Goal: Task Accomplishment & Management: Use online tool/utility

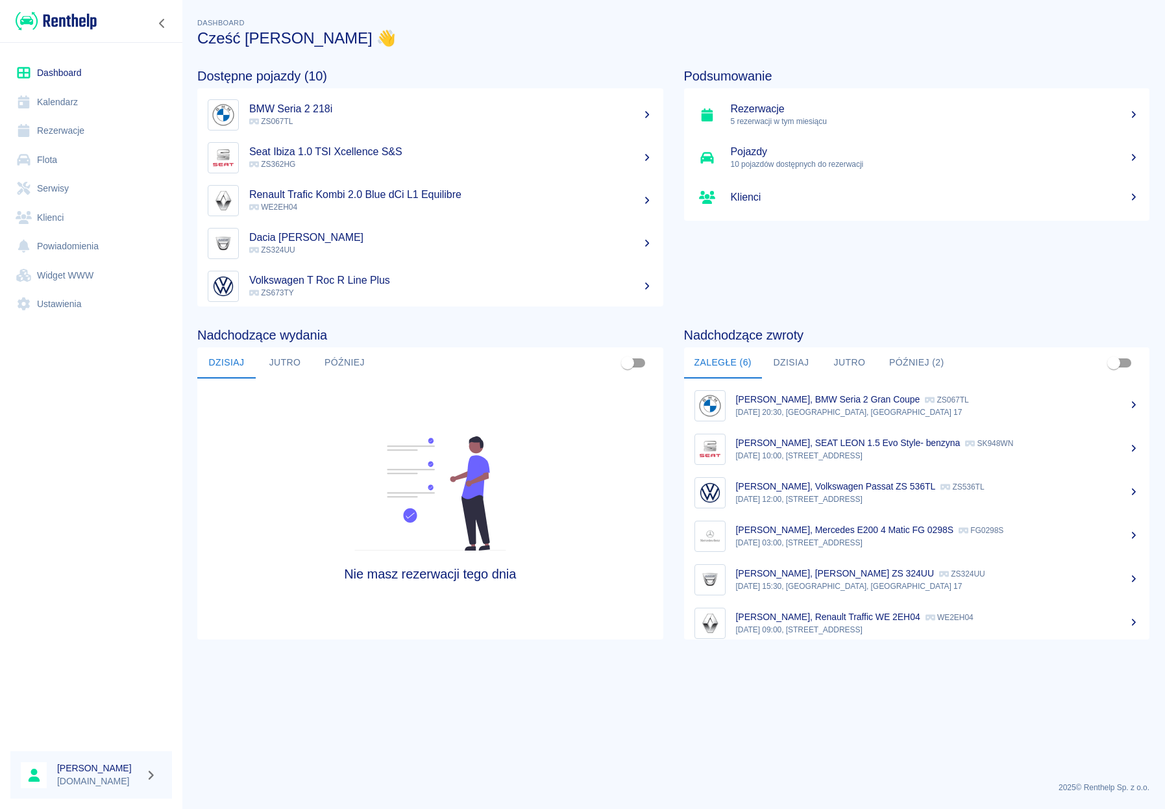
click at [905, 367] on button "Później (2)" at bounding box center [917, 362] width 76 height 31
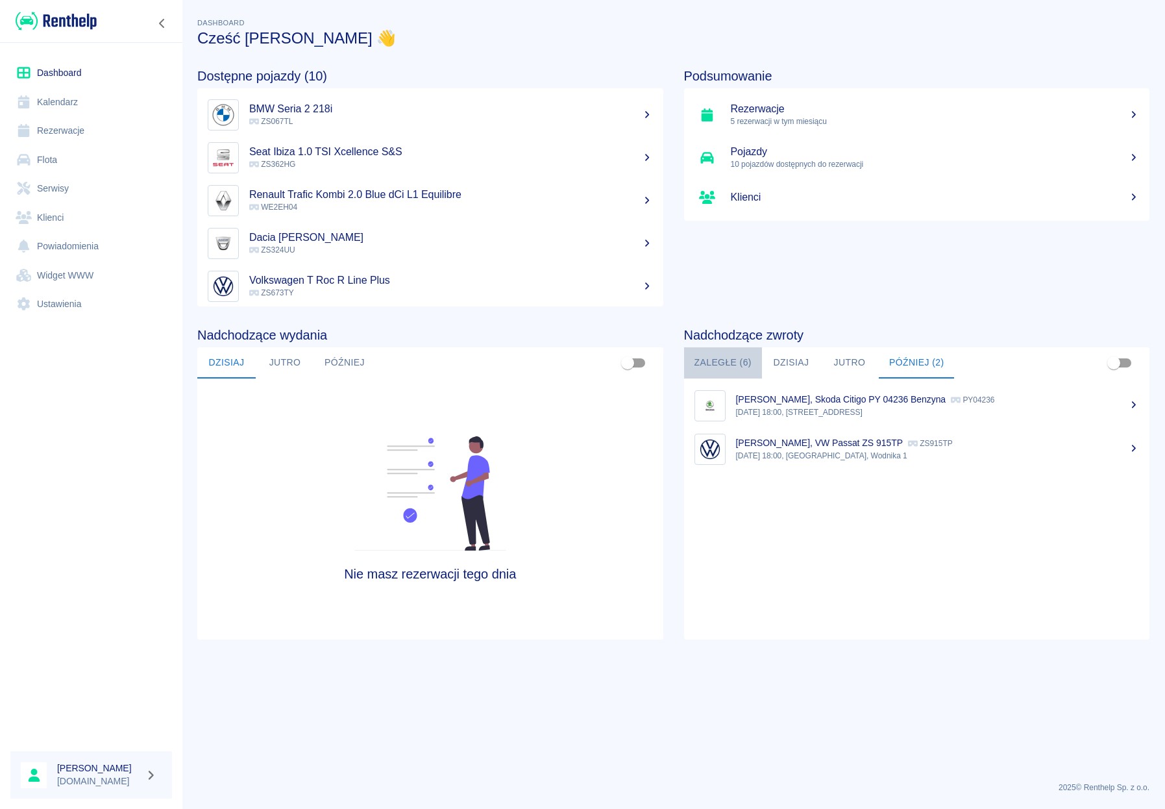
click at [739, 355] on button "Zaległe (6)" at bounding box center [723, 362] width 78 height 31
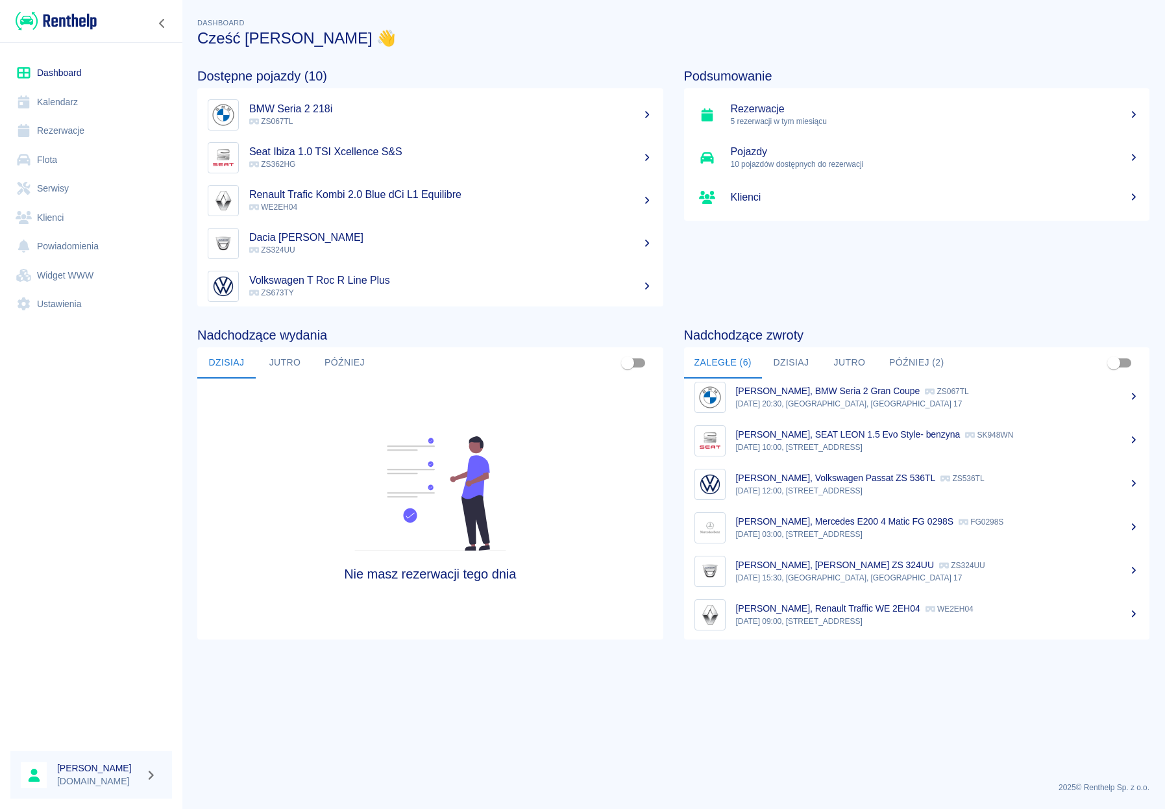
scroll to position [10, 0]
click at [813, 559] on p "[PERSON_NAME], [PERSON_NAME] ZS 324UU" at bounding box center [835, 562] width 198 height 10
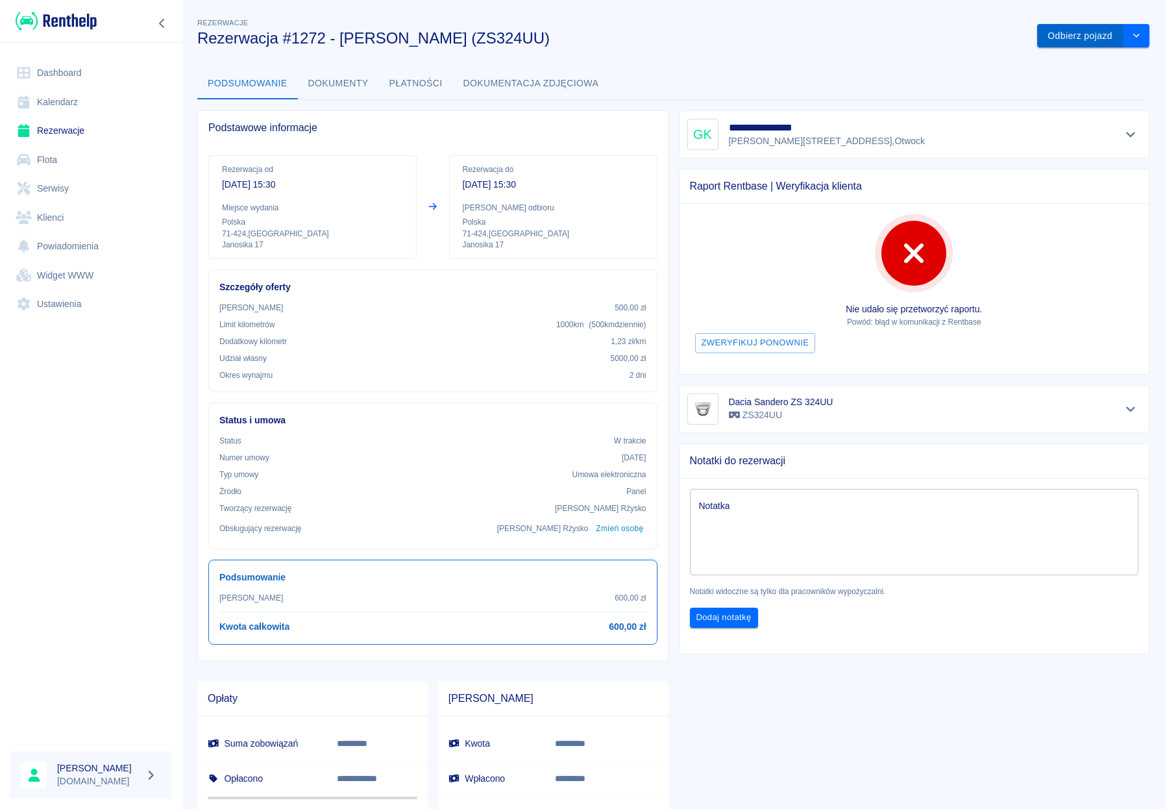
click at [1051, 36] on button "Odbierz pojazd" at bounding box center [1080, 36] width 86 height 24
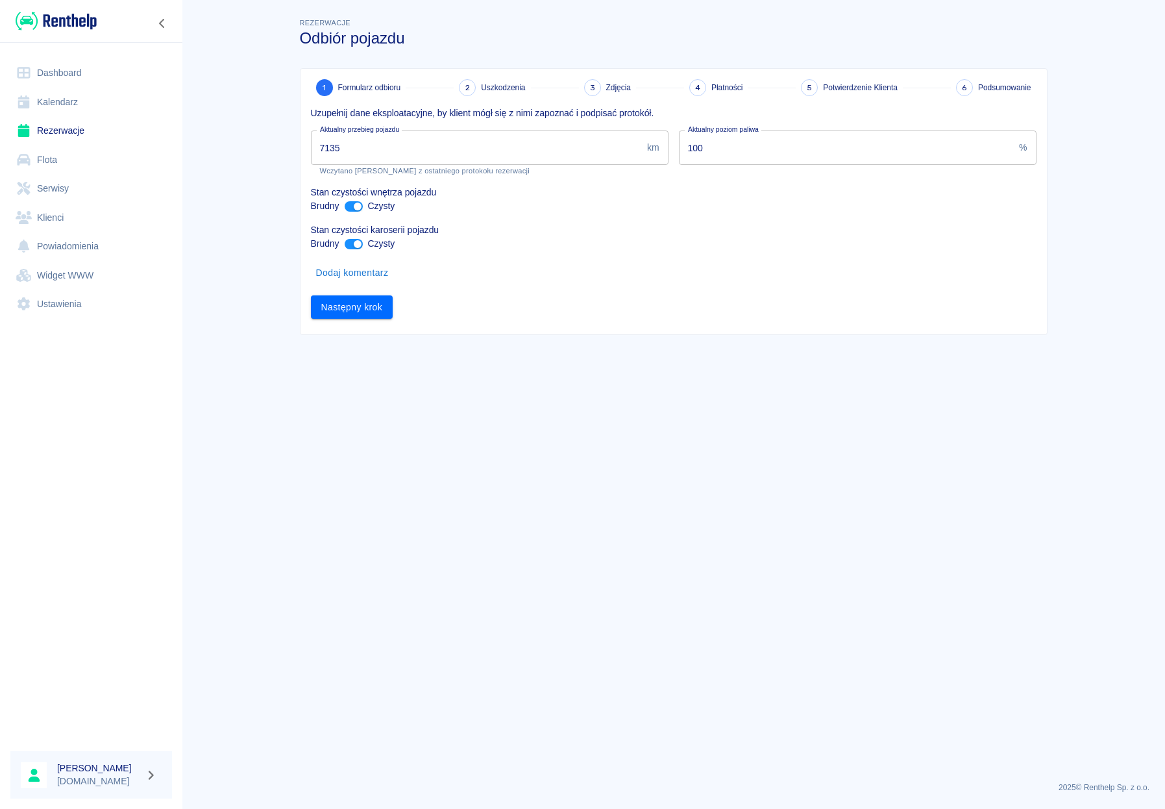
drag, startPoint x: 373, startPoint y: 153, endPoint x: 286, endPoint y: 143, distance: 87.5
click at [311, 143] on input "7135" at bounding box center [476, 147] width 331 height 34
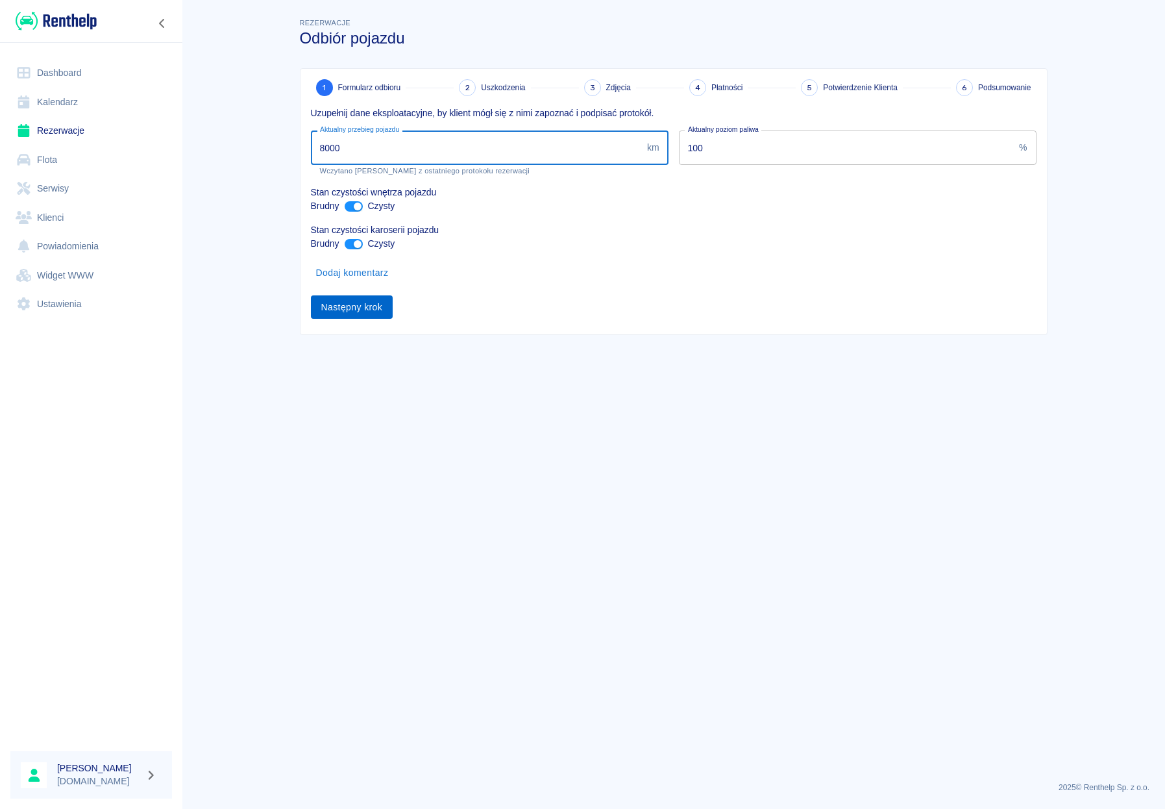
type input "8000"
click at [347, 313] on button "Następny krok" at bounding box center [352, 307] width 82 height 24
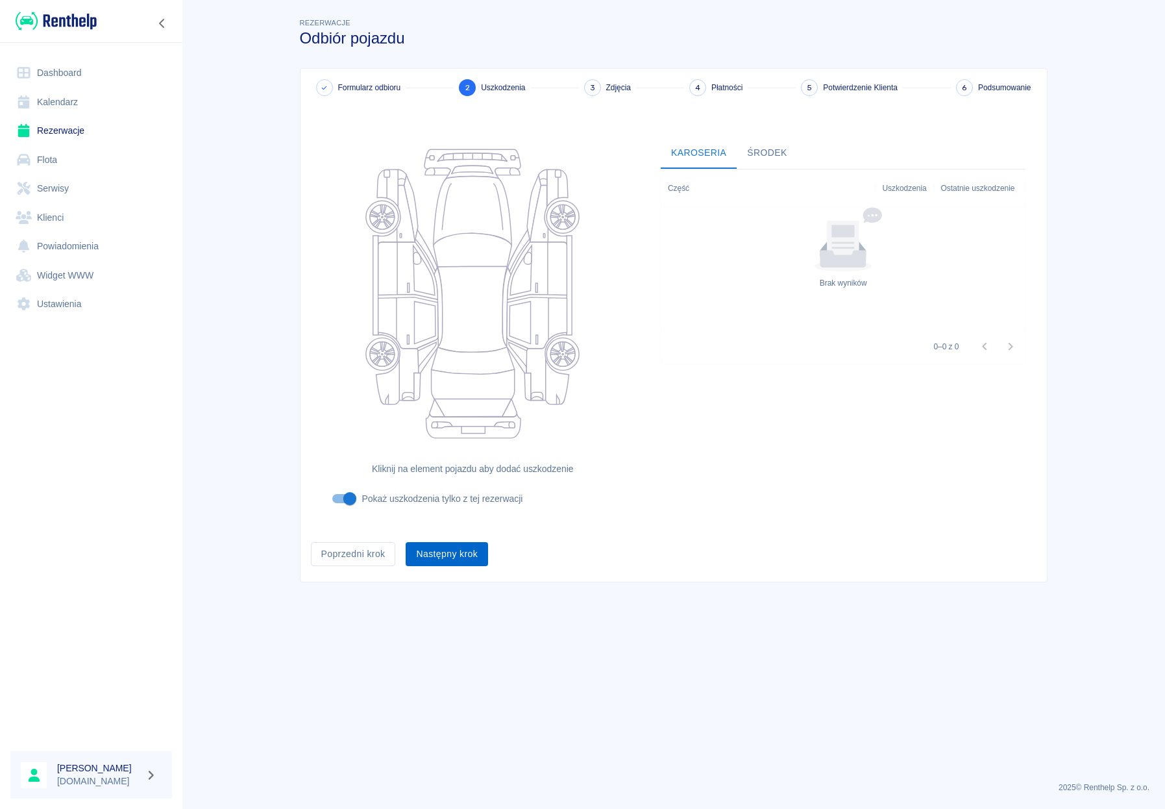
click at [452, 558] on button "Następny krok" at bounding box center [447, 554] width 82 height 24
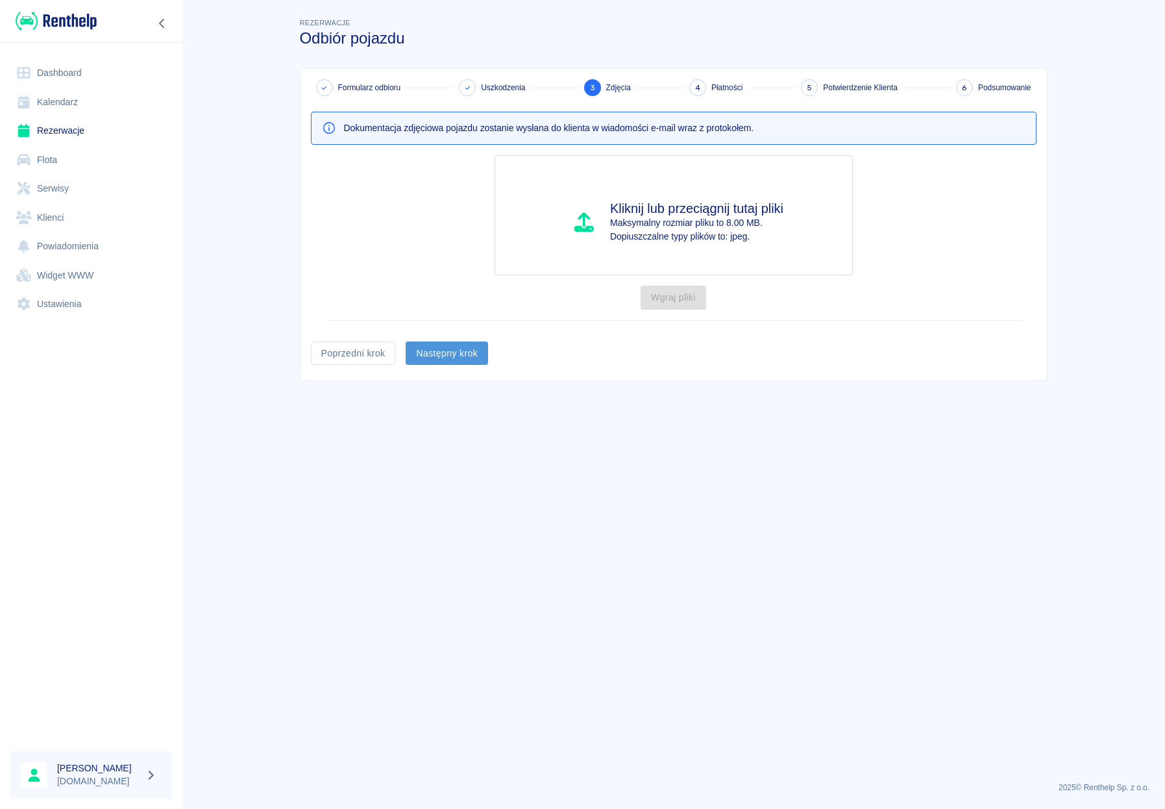
click at [453, 361] on button "Następny krok" at bounding box center [447, 353] width 82 height 24
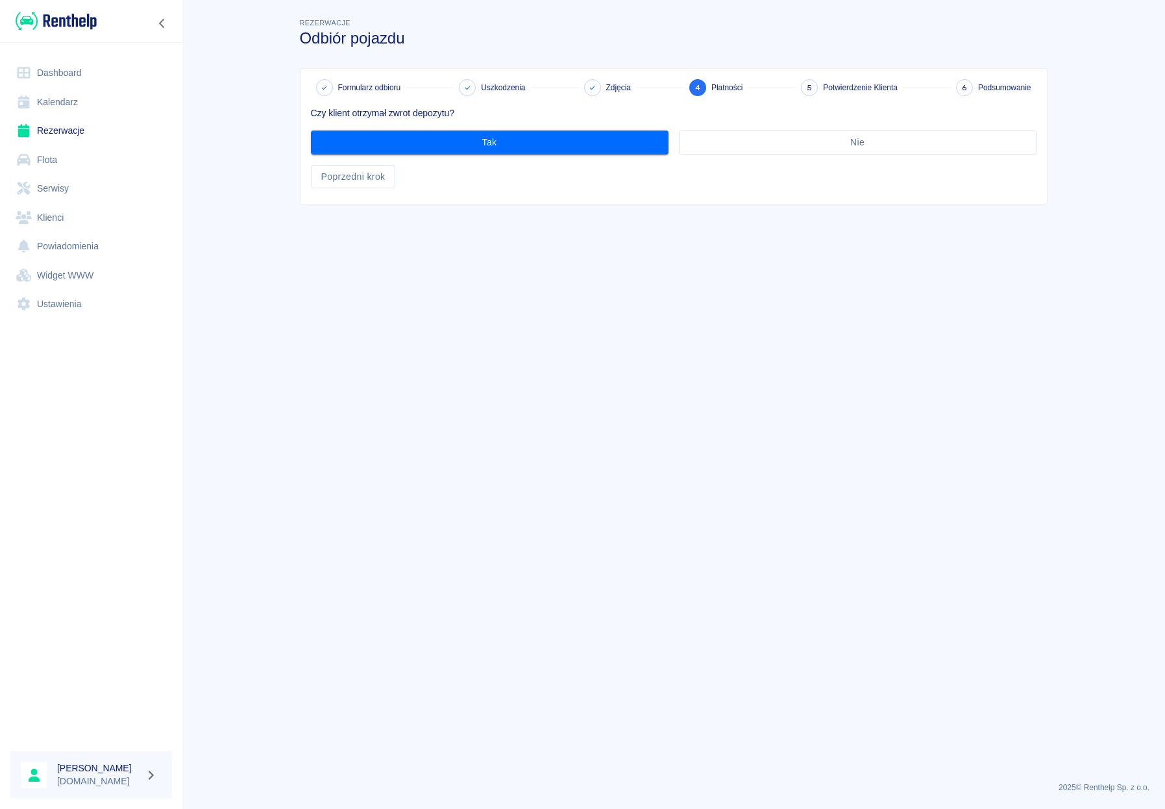
click at [502, 128] on div "Tak" at bounding box center [484, 137] width 368 height 34
click at [496, 138] on button "Tak" at bounding box center [490, 142] width 358 height 24
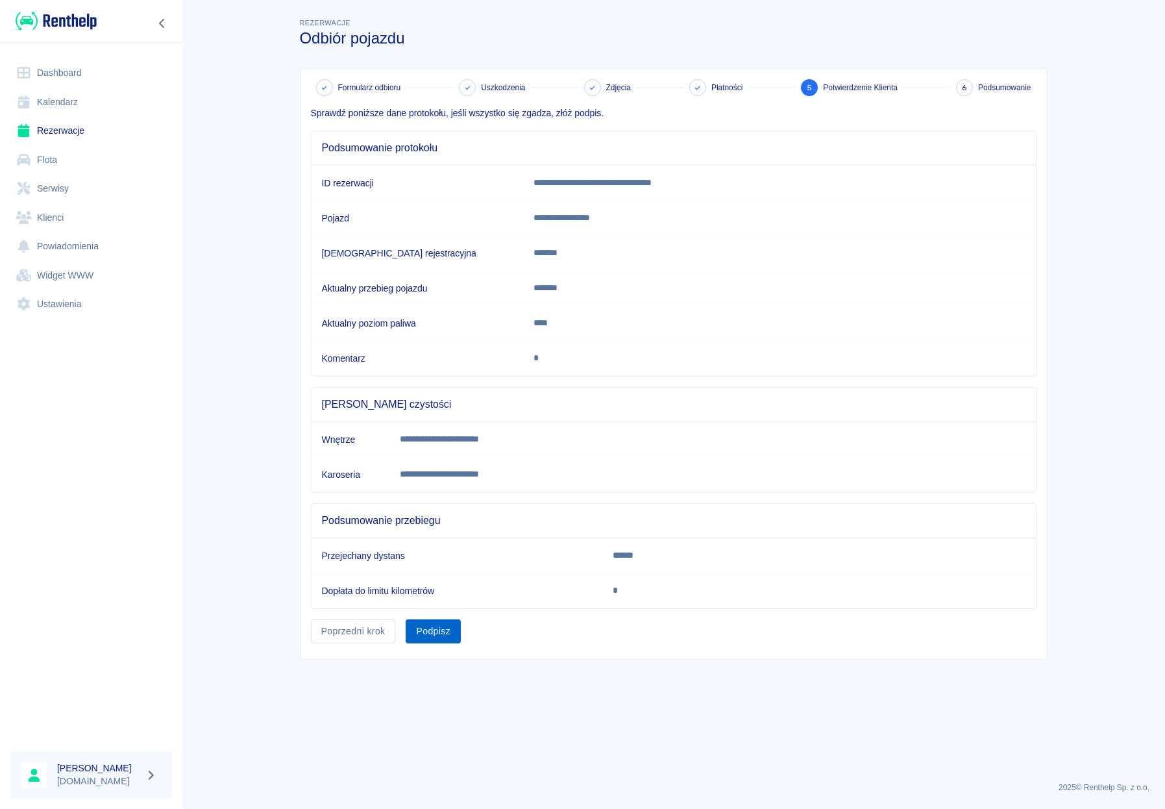
click at [445, 635] on button "Podpisz" at bounding box center [433, 631] width 55 height 24
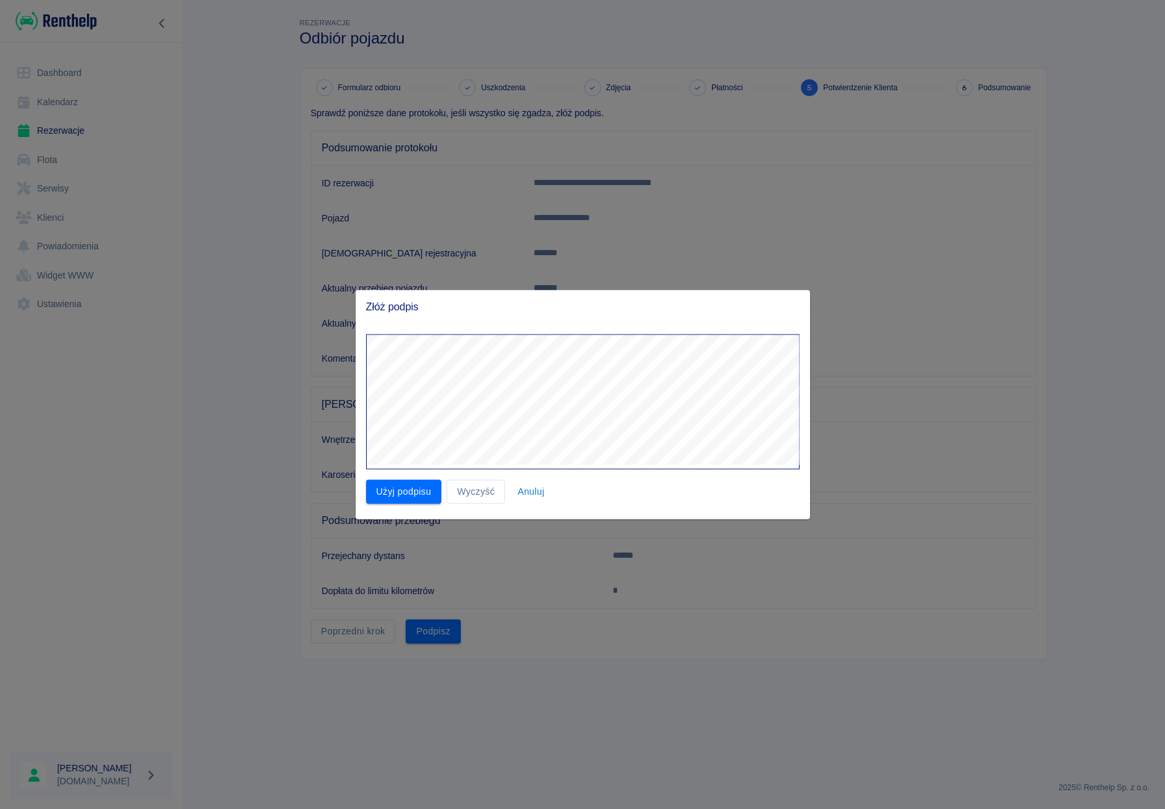
click at [574, 311] on div "Złóż podpis Użyj podpisu Wyczyść Anuluj" at bounding box center [583, 404] width 454 height 229
click at [404, 485] on button "Użyj podpisu" at bounding box center [404, 492] width 76 height 24
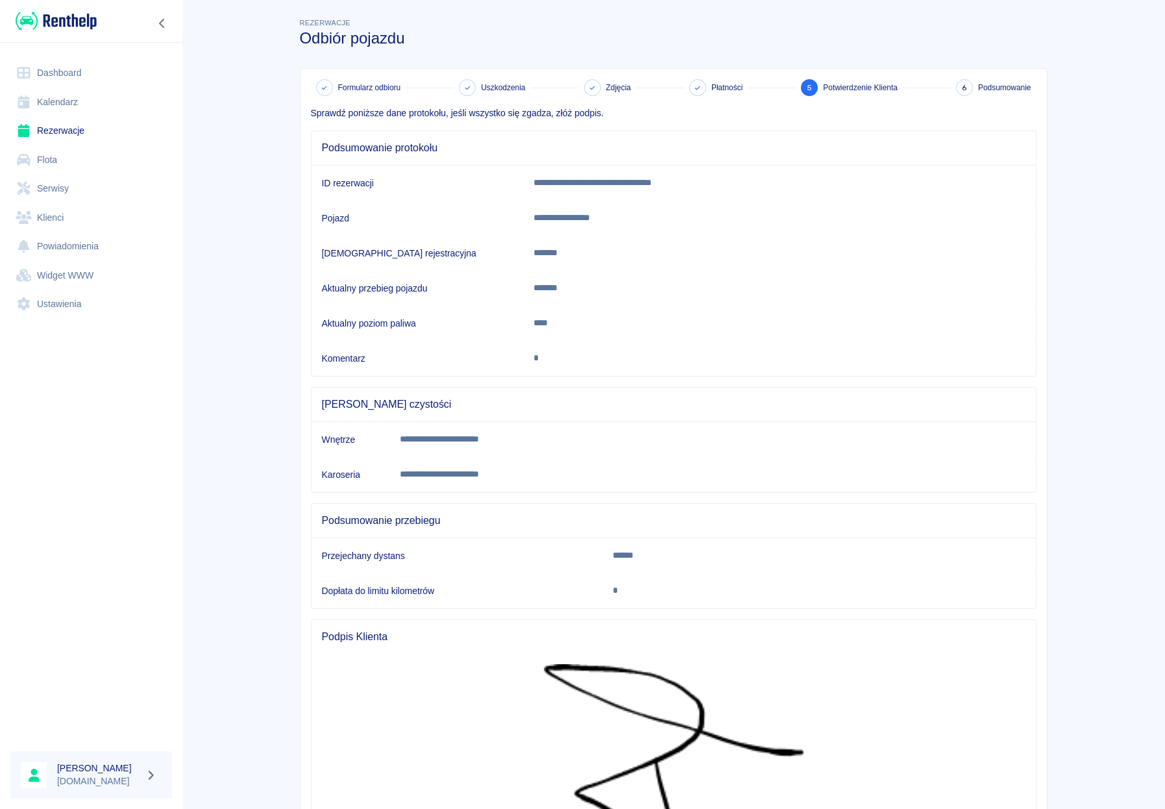
scroll to position [188, 0]
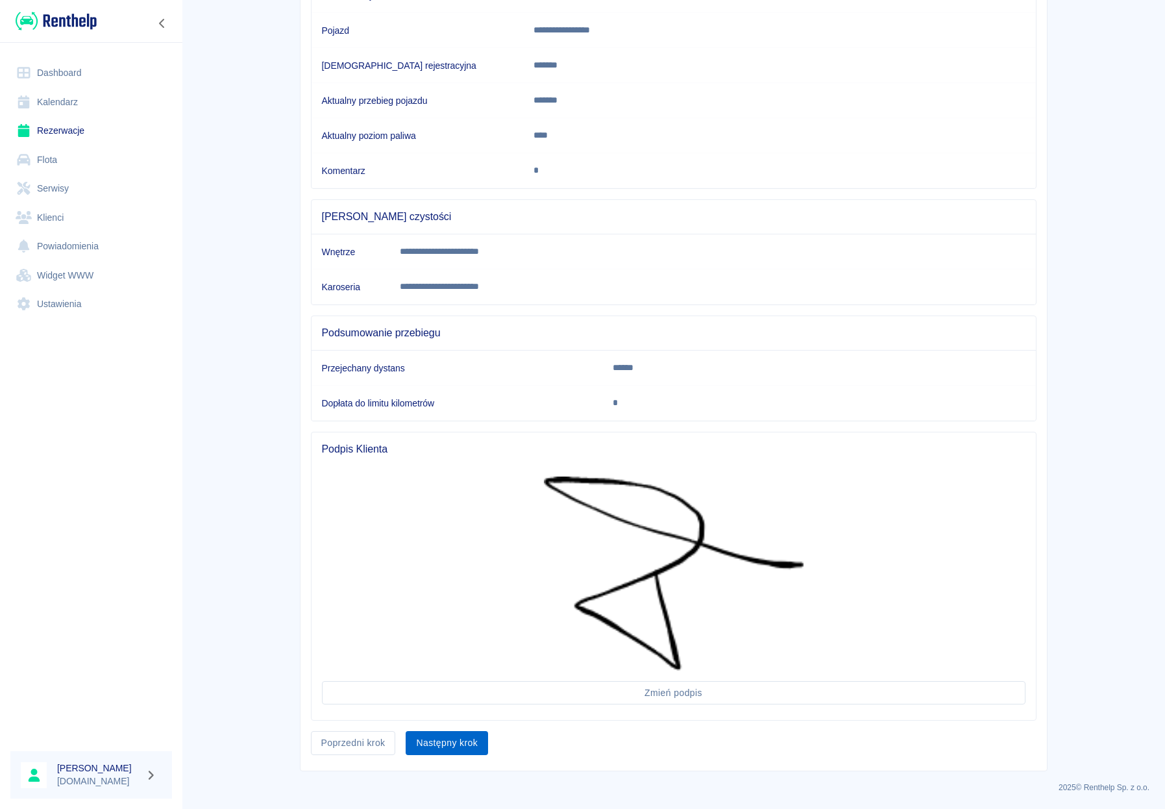
click at [468, 750] on button "Następny krok" at bounding box center [447, 743] width 82 height 24
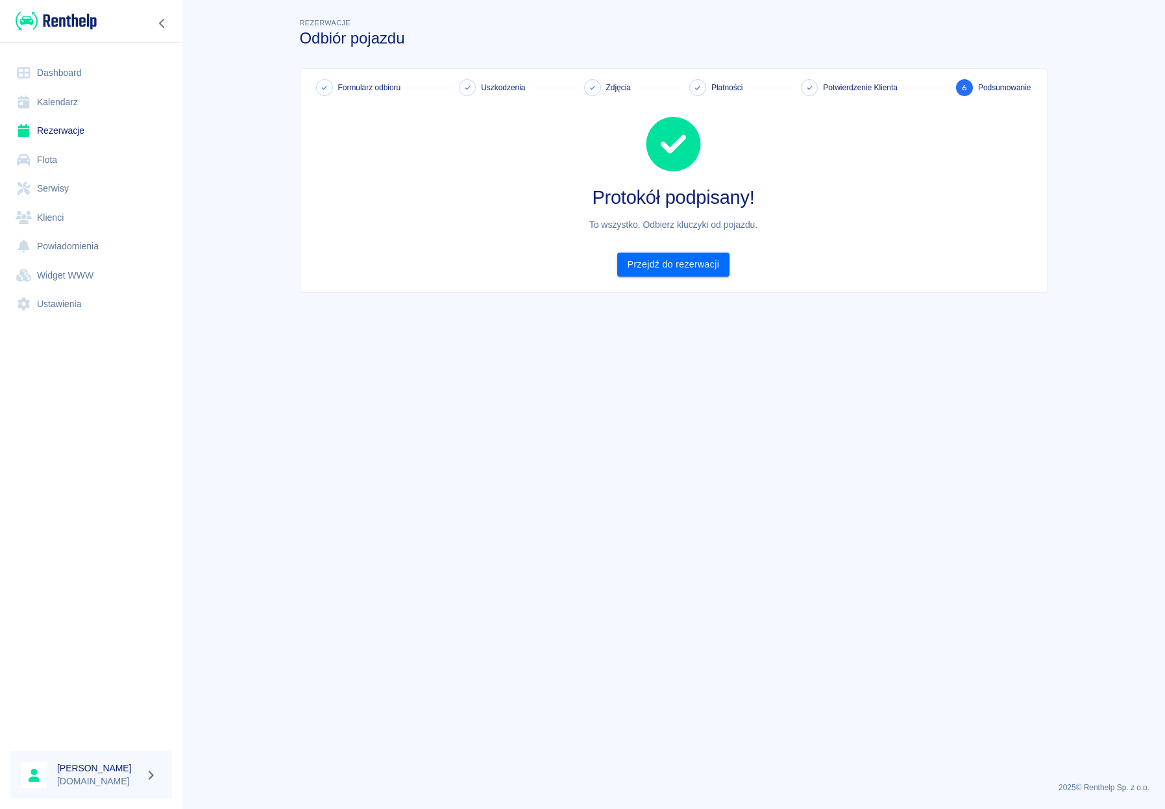
scroll to position [0, 0]
click at [716, 271] on link "Przejdź do rezerwacji" at bounding box center [673, 264] width 112 height 24
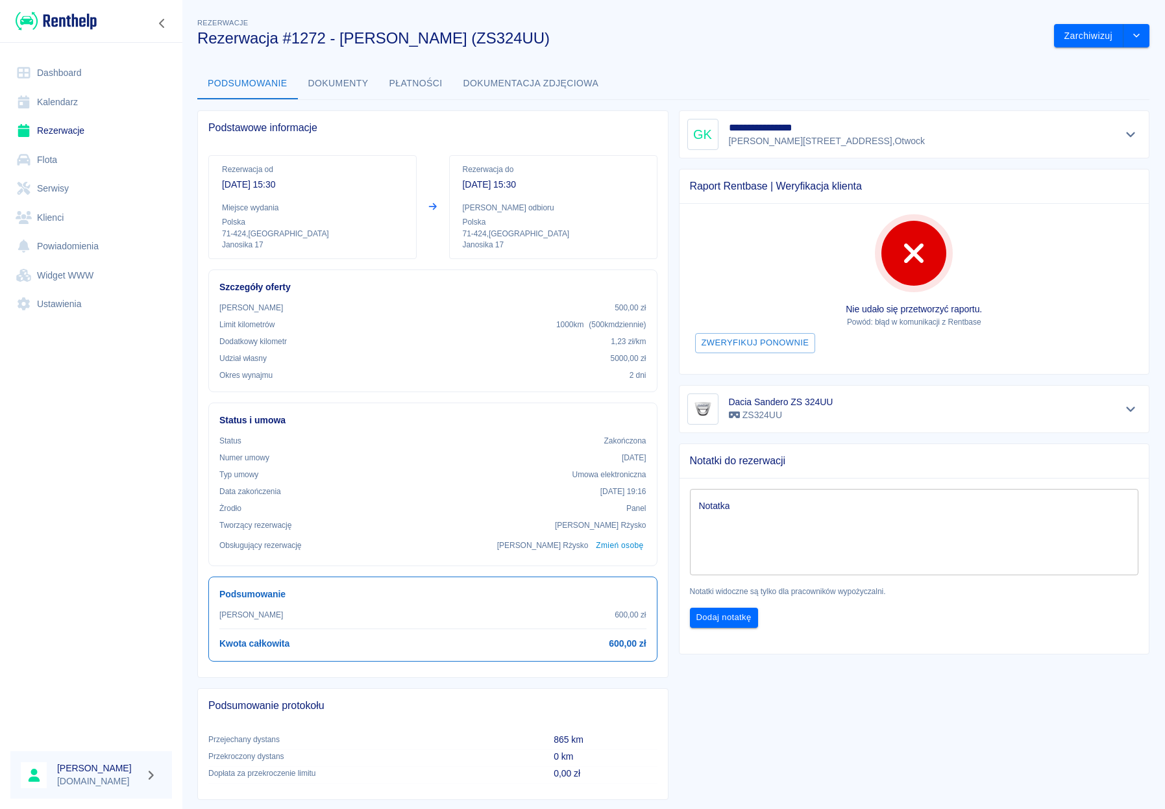
click at [69, 72] on link "Dashboard" at bounding box center [91, 72] width 162 height 29
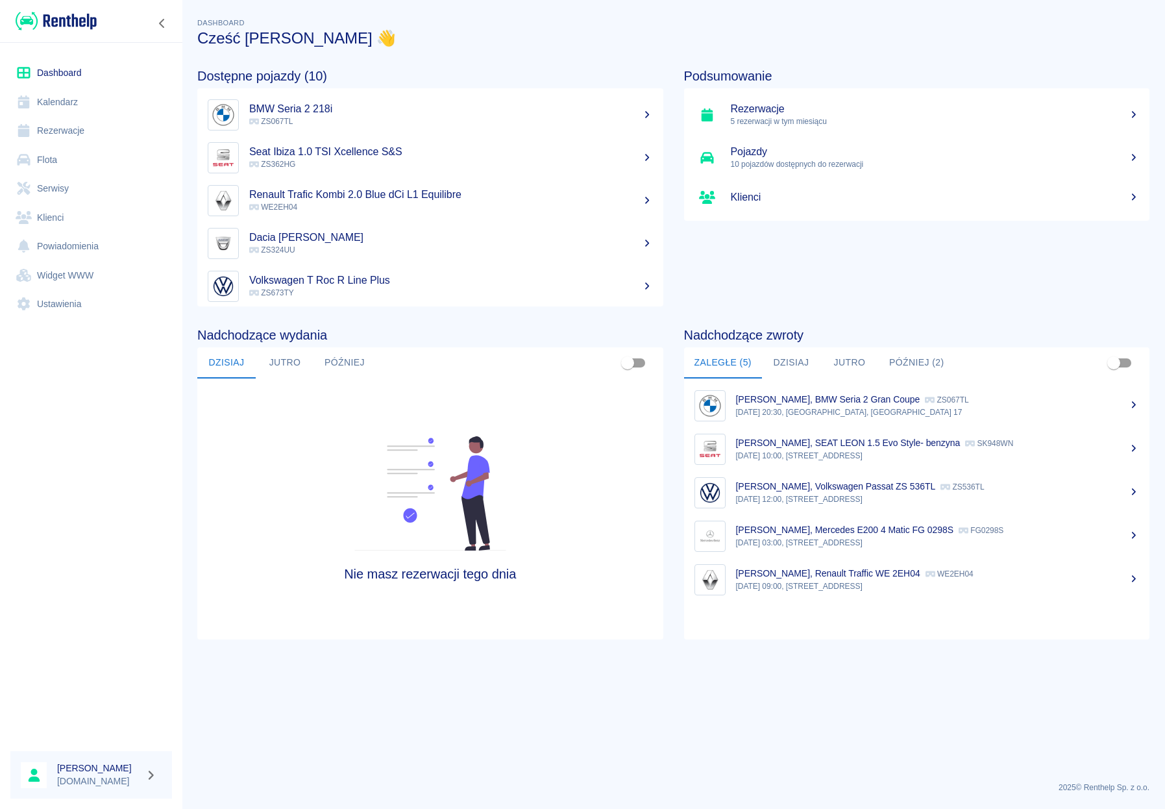
click at [901, 356] on button "Później (2)" at bounding box center [917, 362] width 76 height 31
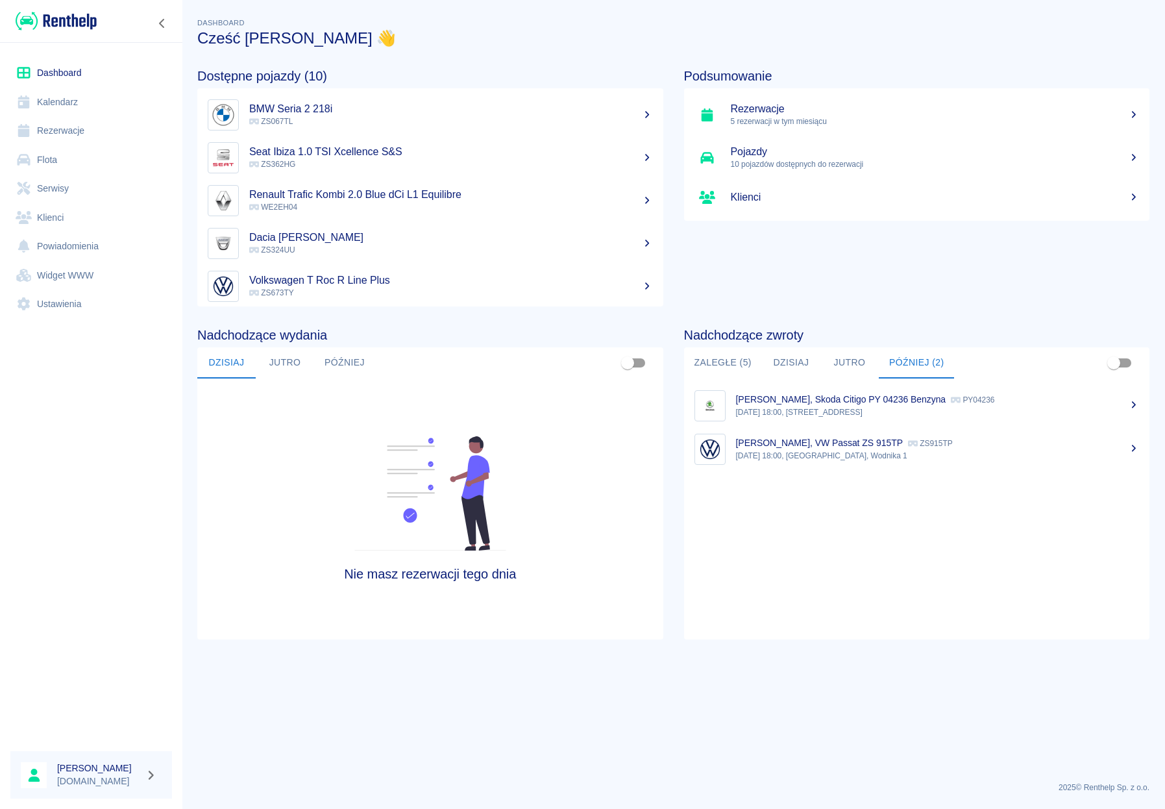
click at [870, 359] on button "Jutro" at bounding box center [849, 362] width 58 height 31
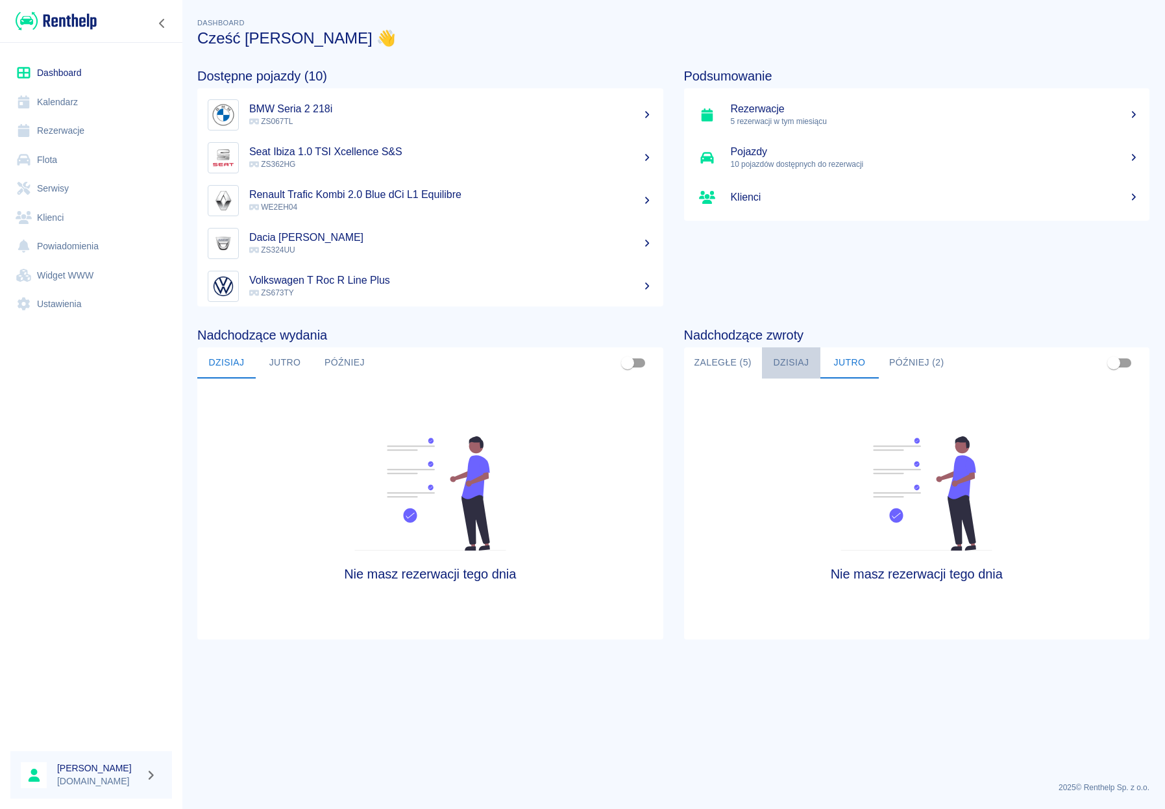
click at [800, 358] on button "Dzisiaj" at bounding box center [791, 362] width 58 height 31
click at [724, 367] on button "Zaległe (5)" at bounding box center [723, 362] width 78 height 31
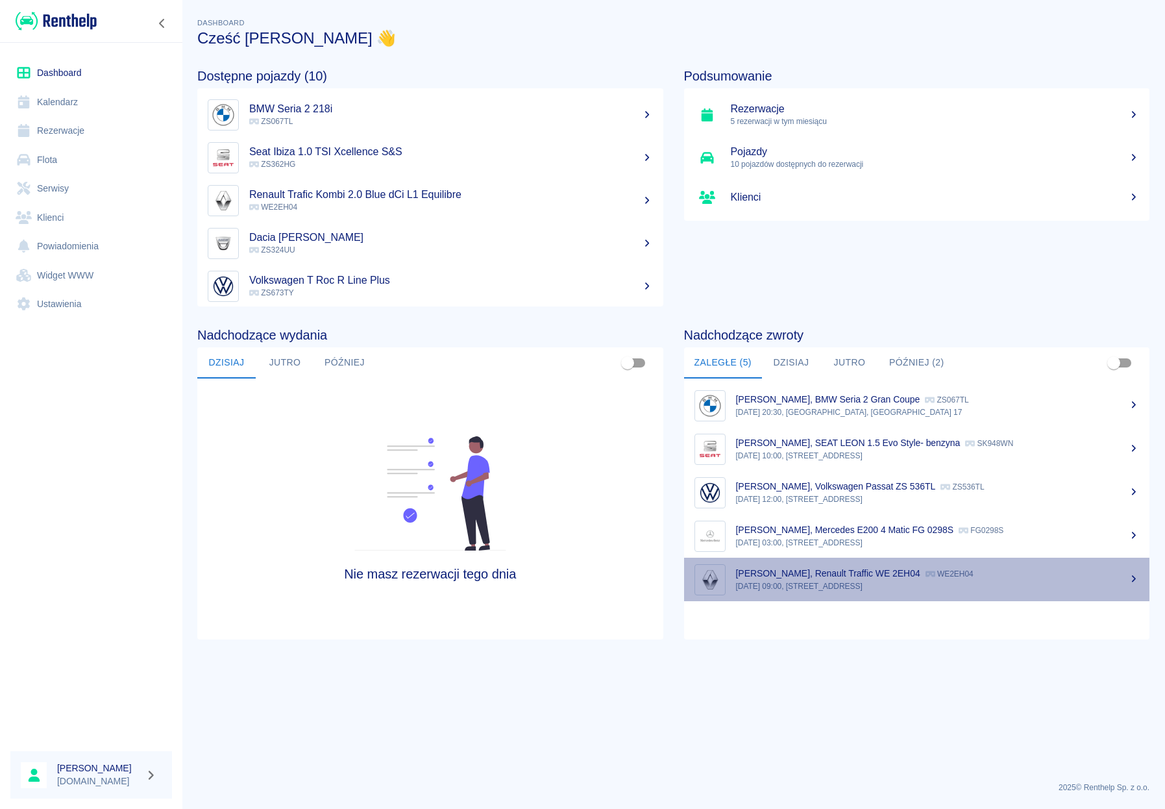
click at [805, 586] on p "[DATE] 09:00, [STREET_ADDRESS]" at bounding box center [938, 586] width 404 height 12
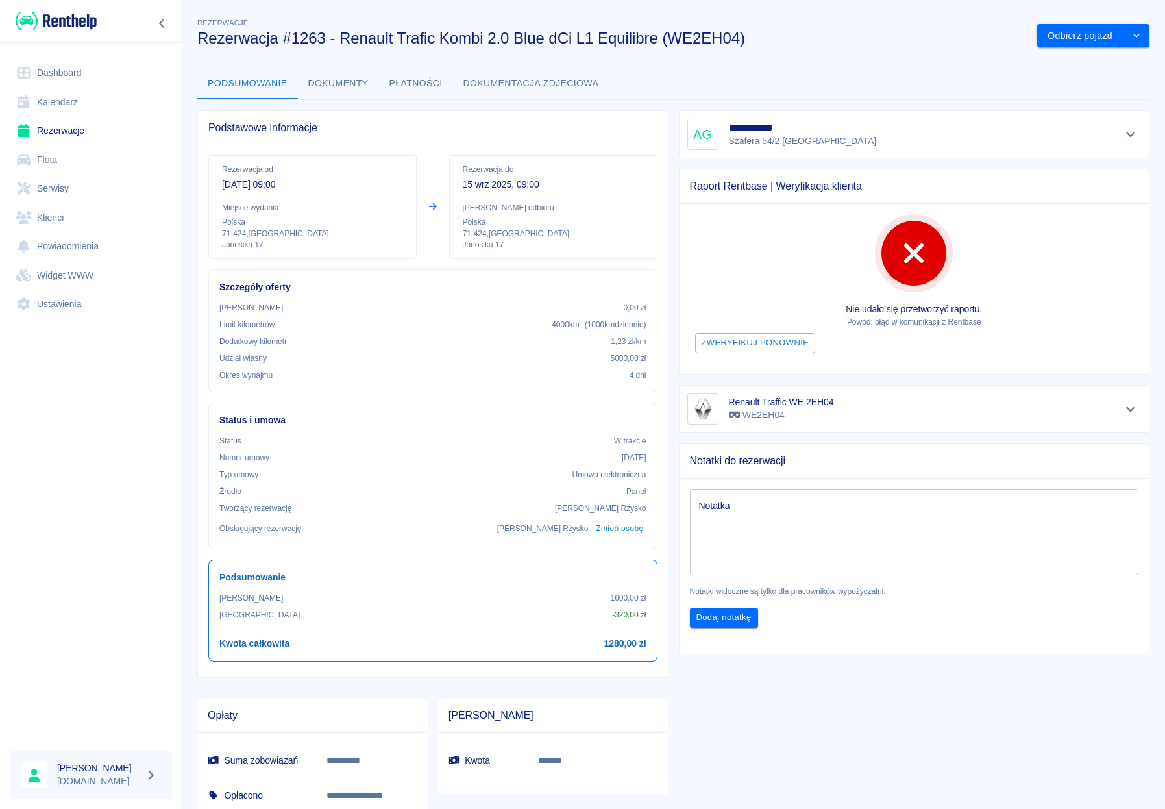
click at [1049, 23] on div "Odbierz pojazd" at bounding box center [1088, 31] width 123 height 34
click at [1050, 25] on button "Odbierz pojazd" at bounding box center [1080, 36] width 86 height 24
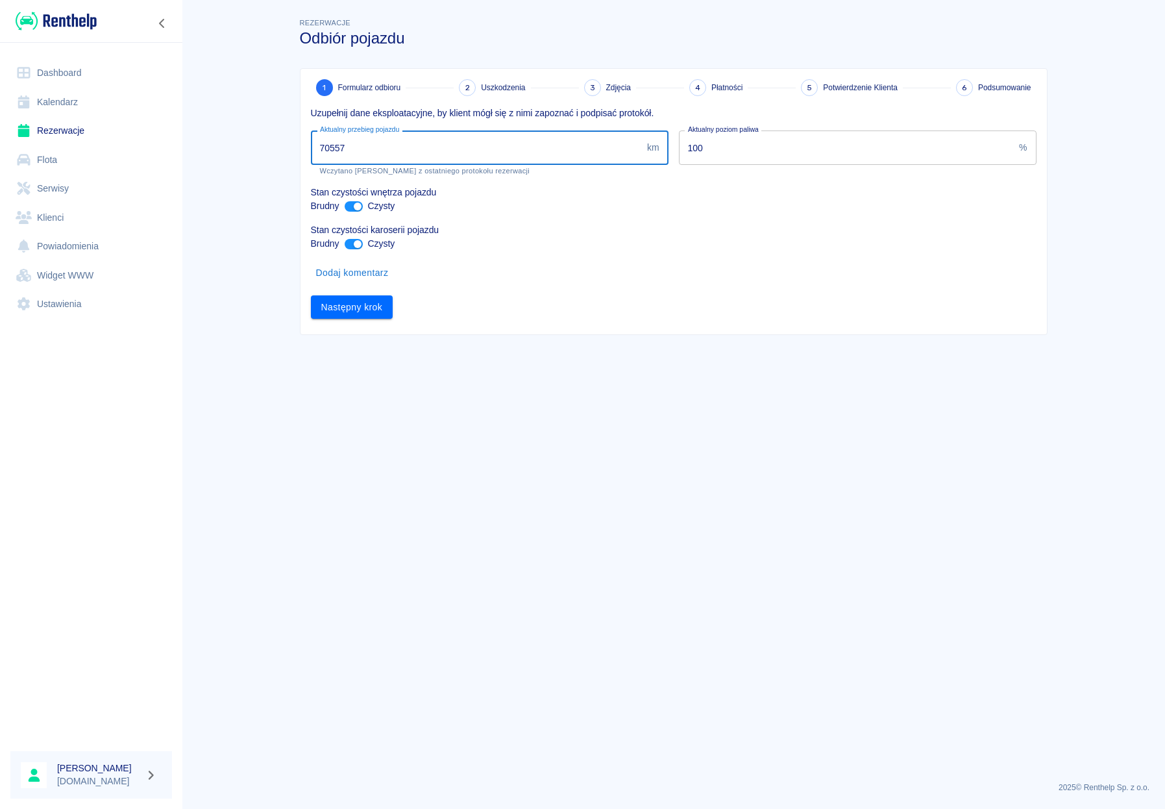
drag, startPoint x: 354, startPoint y: 146, endPoint x: 330, endPoint y: 148, distance: 24.7
click at [330, 148] on input "70557" at bounding box center [476, 147] width 331 height 34
type input "70957"
click at [369, 306] on button "Następny krok" at bounding box center [352, 307] width 82 height 24
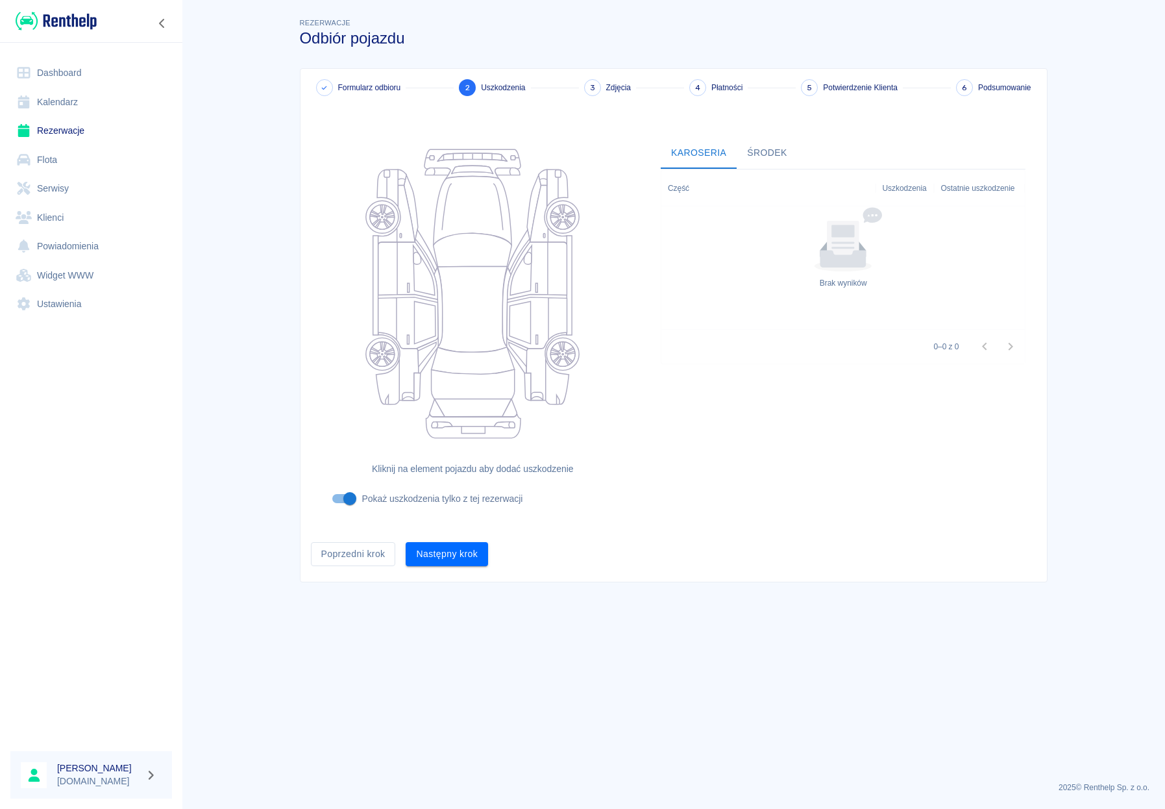
click at [448, 543] on button "Następny krok" at bounding box center [447, 554] width 82 height 24
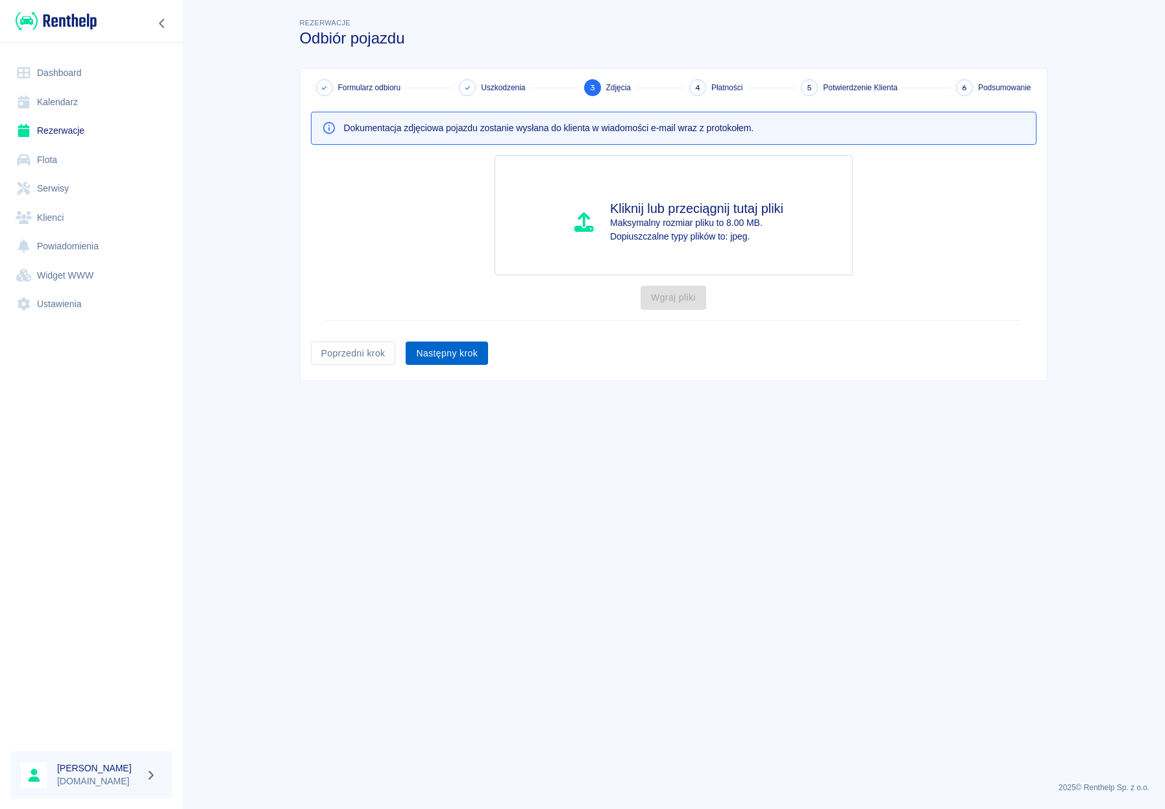
click at [450, 363] on button "Następny krok" at bounding box center [447, 353] width 82 height 24
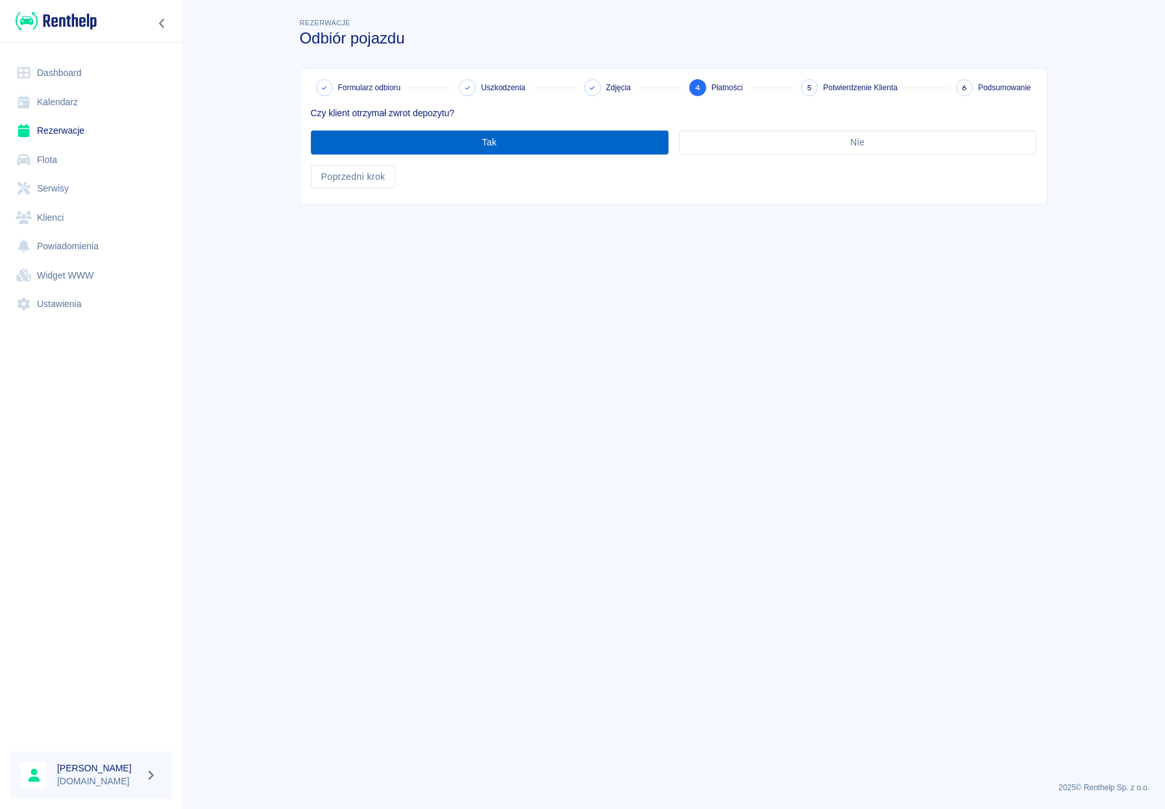
click at [471, 132] on button "Tak" at bounding box center [490, 142] width 358 height 24
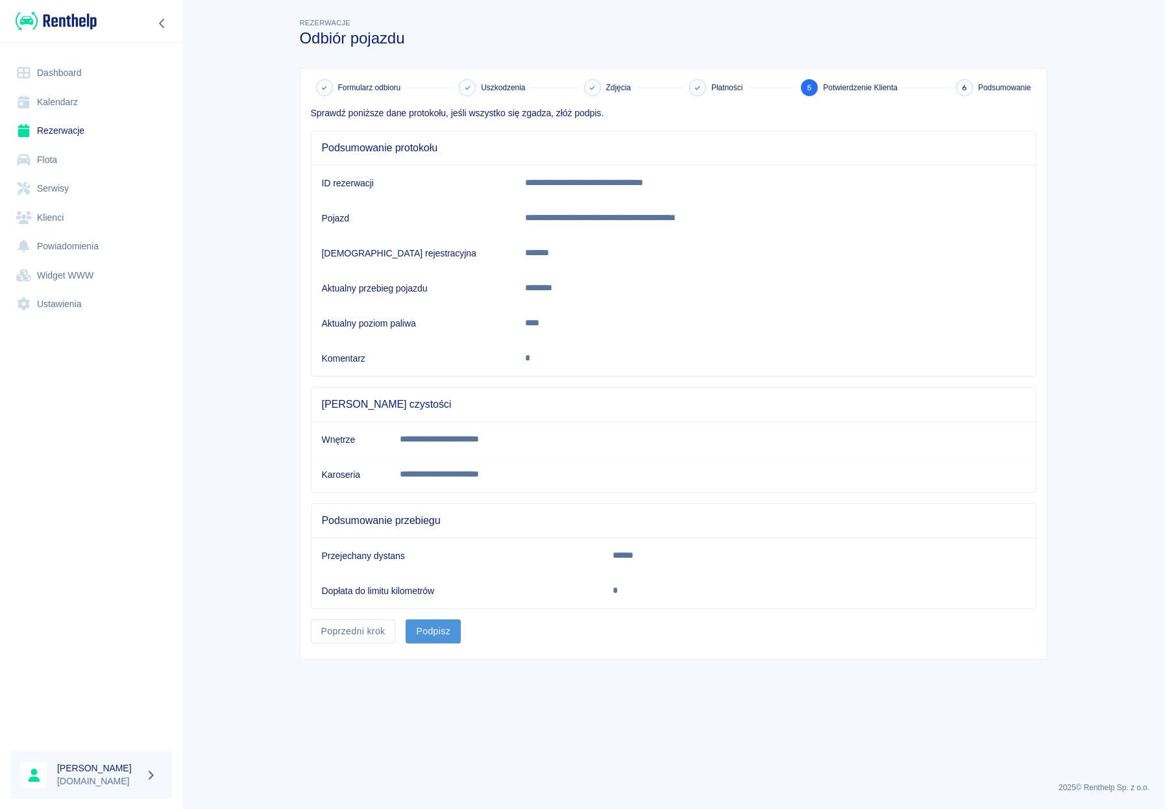
click at [446, 631] on button "Podpisz" at bounding box center [433, 631] width 55 height 24
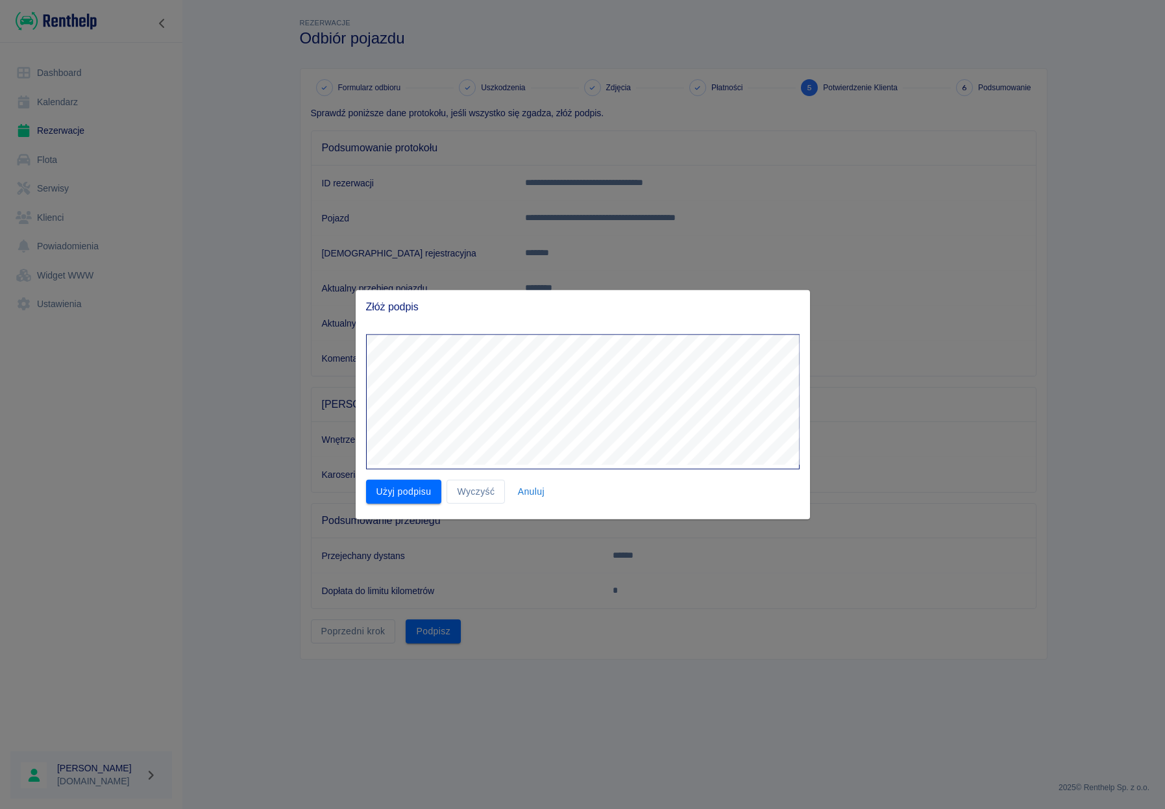
click at [578, 318] on div "Złóż podpis Użyj podpisu Wyczyść Anuluj" at bounding box center [583, 404] width 454 height 229
click at [418, 479] on div "Użyj podpisu Wyczyść Anuluj" at bounding box center [578, 486] width 444 height 34
click at [419, 482] on button "Użyj podpisu" at bounding box center [404, 492] width 76 height 24
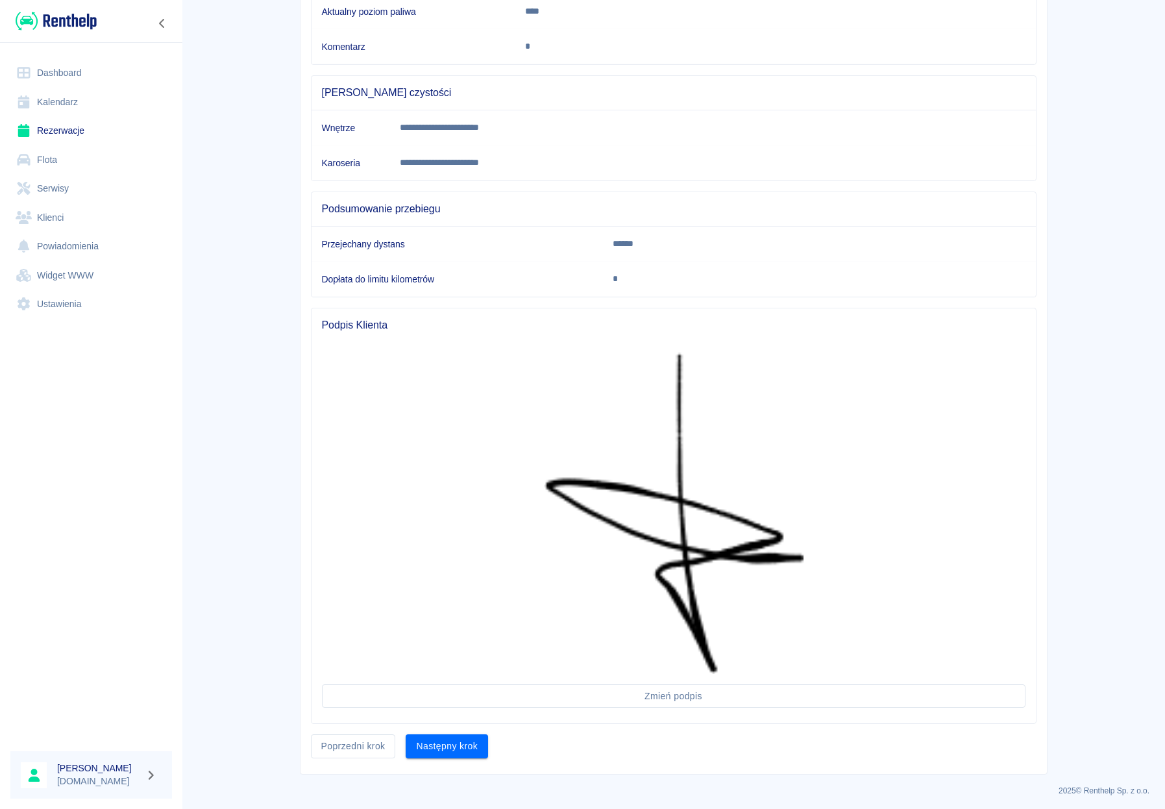
scroll to position [315, 0]
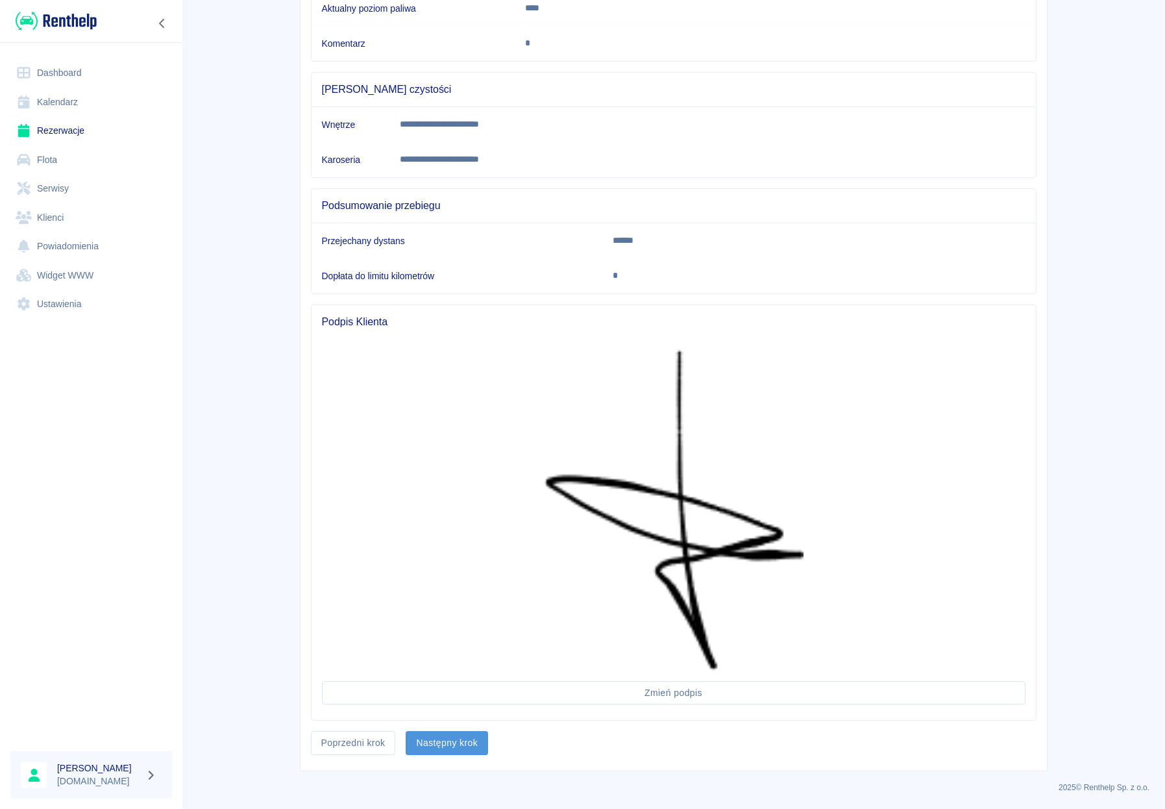
click at [453, 744] on button "Następny krok" at bounding box center [447, 743] width 82 height 24
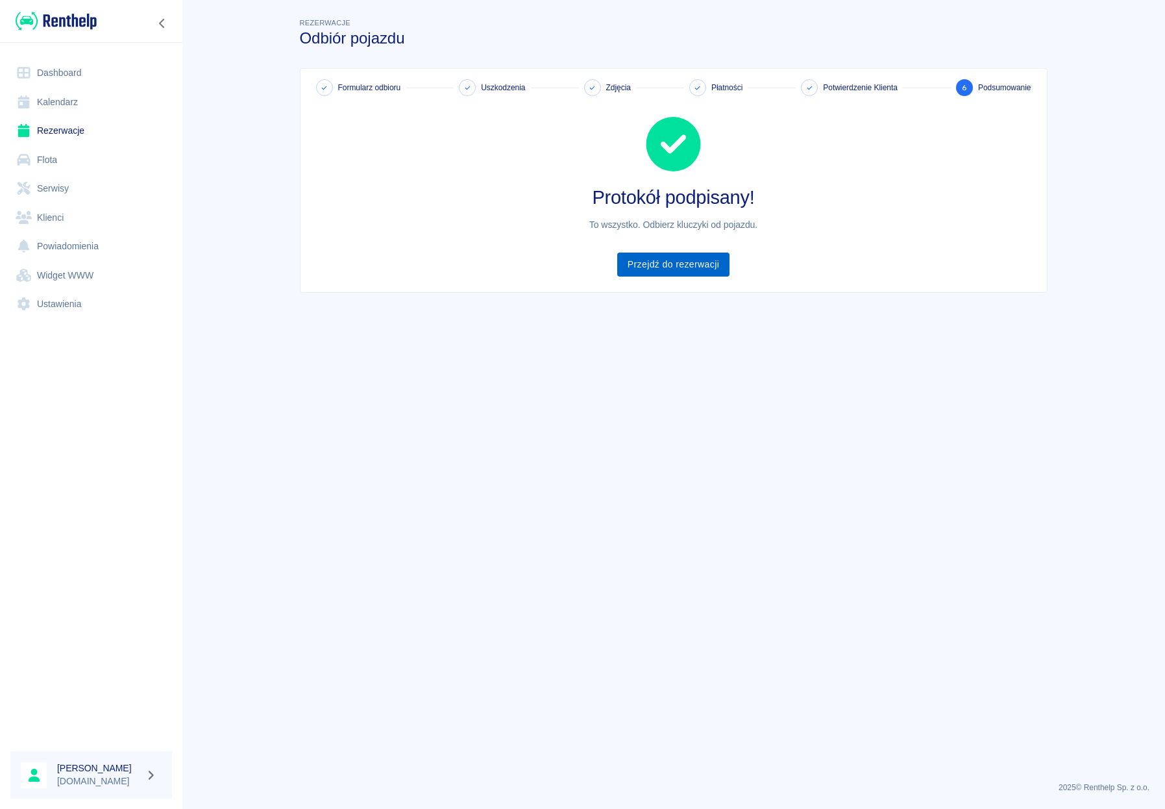
click at [666, 267] on link "Przejdź do rezerwacji" at bounding box center [673, 264] width 112 height 24
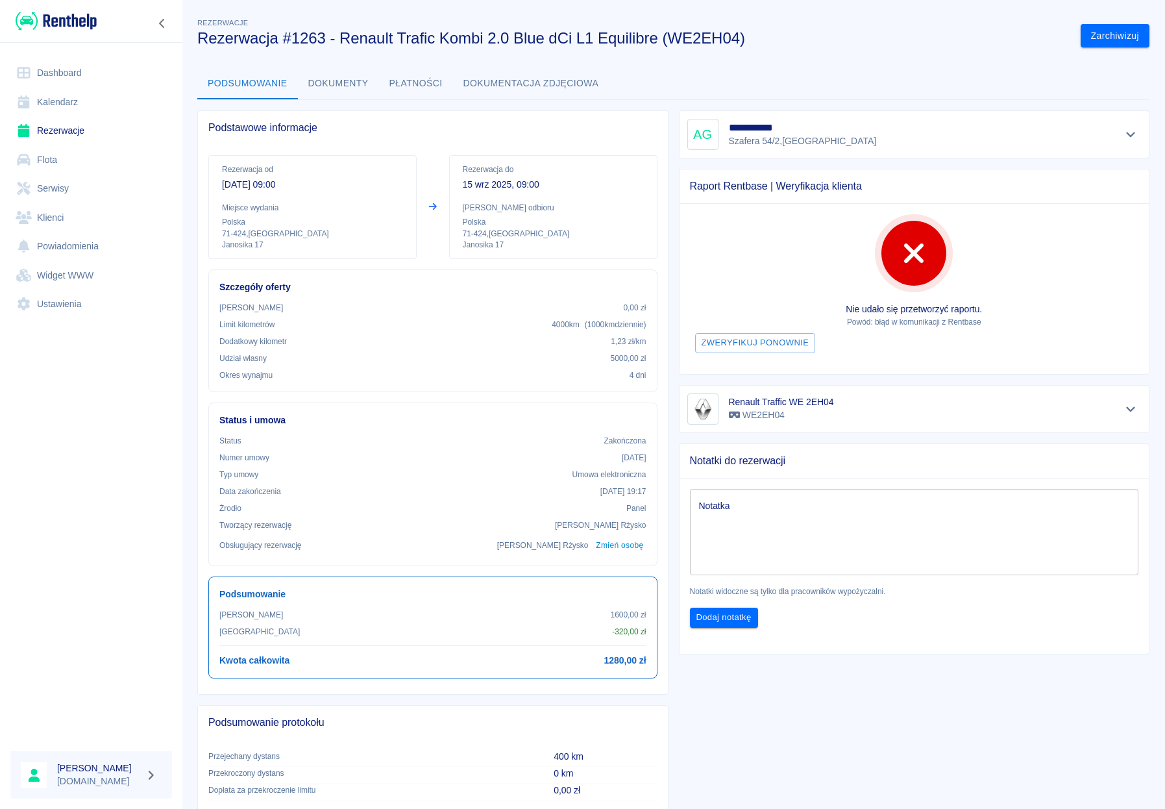
click at [71, 77] on link "Dashboard" at bounding box center [91, 72] width 162 height 29
